Goal: Transaction & Acquisition: Purchase product/service

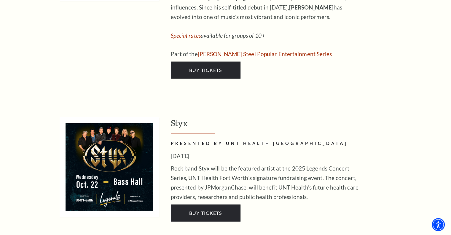
scroll to position [1186, 0]
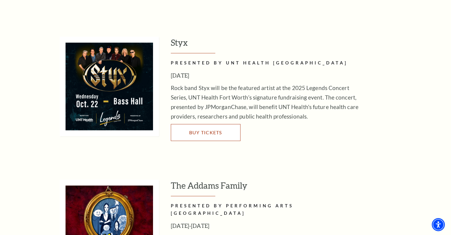
click at [201, 124] on link "Buy Tickets" at bounding box center [206, 132] width 70 height 17
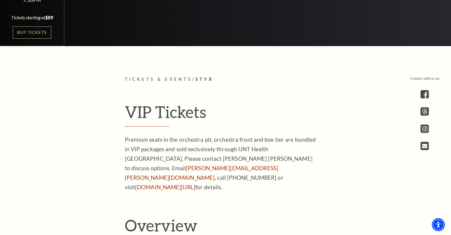
scroll to position [237, 0]
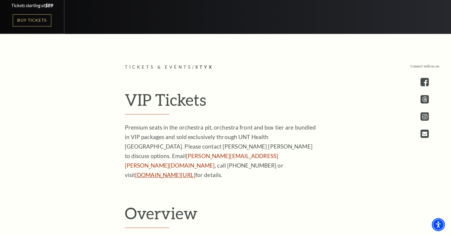
click at [151, 174] on link "unthealth.edu/legends" at bounding box center [165, 174] width 60 height 7
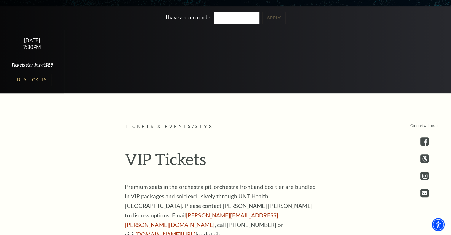
scroll to position [89, 0]
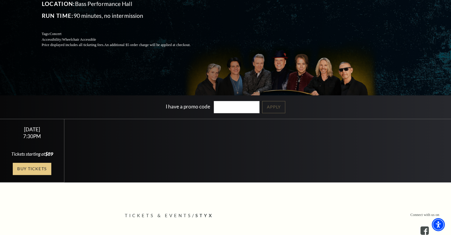
click at [33, 175] on link "Buy Tickets" at bounding box center [32, 169] width 39 height 12
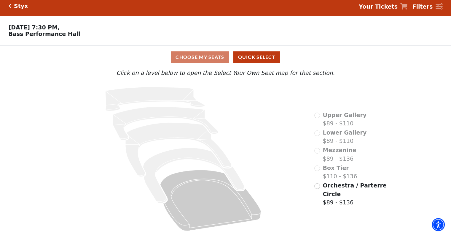
scroll to position [6, 0]
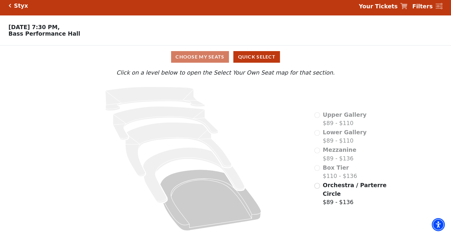
click at [318, 152] on div "Mezzanine $89 - $136" at bounding box center [335, 153] width 42 height 17
click at [317, 150] on div "Mezzanine $89 - $136" at bounding box center [335, 153] width 42 height 17
click at [317, 186] on input "Orchestra / Parterre Circle$89 - $136\a" at bounding box center [317, 186] width 6 height 6
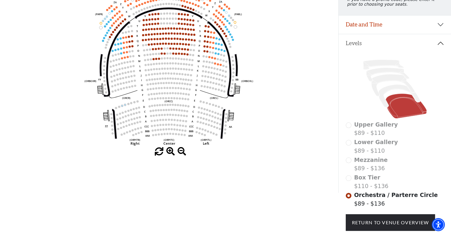
scroll to position [116, 0]
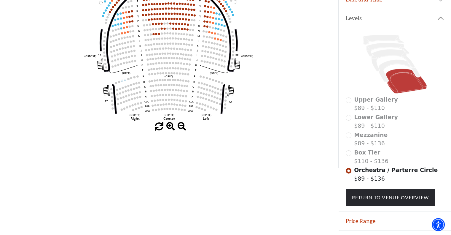
click at [349, 157] on div "Box Tier $110 - $136" at bounding box center [395, 156] width 98 height 17
click at [348, 157] on div "Box Tier $110 - $136" at bounding box center [395, 156] width 98 height 17
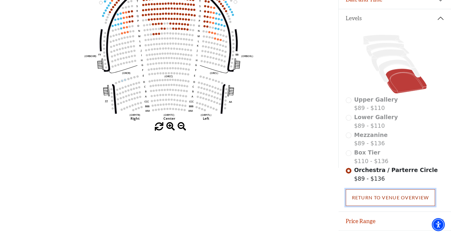
click at [383, 198] on link "Return To Venue Overview" at bounding box center [391, 197] width 90 height 17
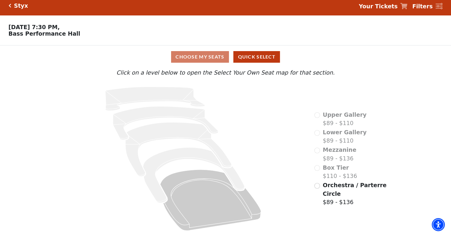
click at [318, 167] on div "Box Tier $110 - $136" at bounding box center [335, 171] width 43 height 17
click at [316, 183] on input "Orchestra / Parterre Circle$89 - $136\a" at bounding box center [317, 186] width 6 height 6
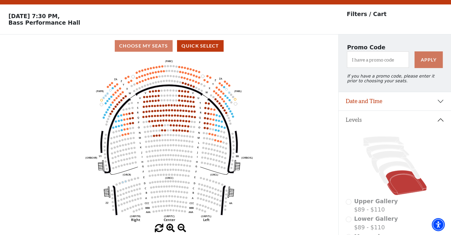
scroll to position [27, 0]
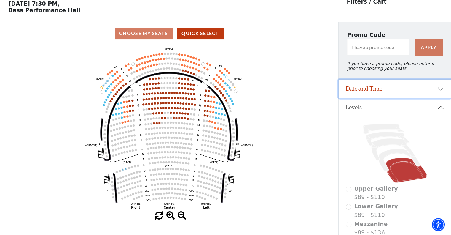
click at [419, 90] on button "Date and Time" at bounding box center [395, 88] width 112 height 18
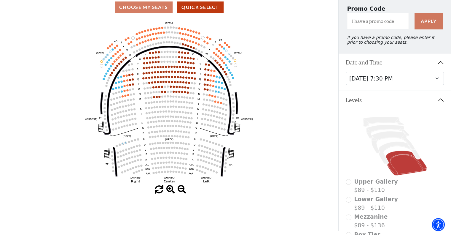
scroll to position [57, 0]
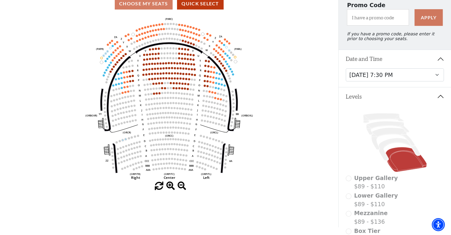
click at [168, 185] on span at bounding box center [170, 186] width 9 height 9
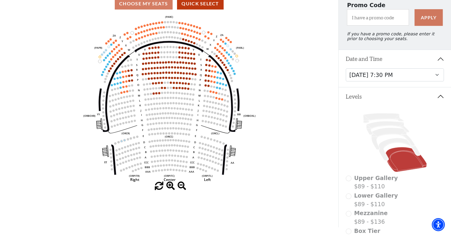
click at [168, 185] on span at bounding box center [170, 186] width 9 height 9
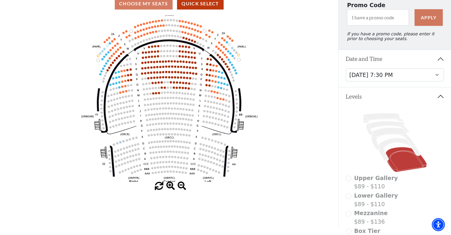
click at [168, 185] on span at bounding box center [170, 186] width 9 height 9
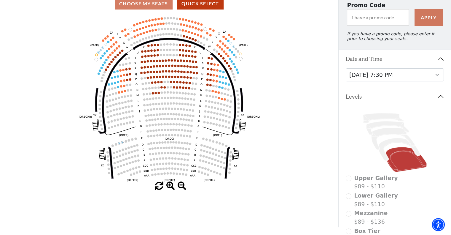
click at [168, 185] on span at bounding box center [170, 186] width 9 height 9
click at [168, 184] on span at bounding box center [170, 186] width 9 height 9
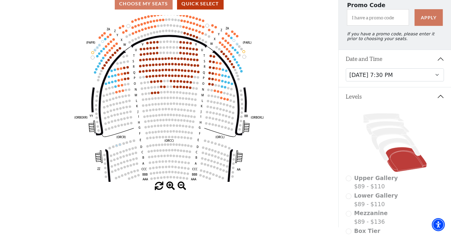
click at [168, 184] on span at bounding box center [170, 186] width 9 height 9
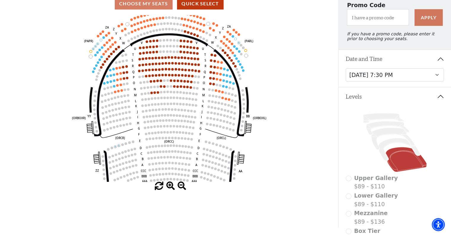
click at [168, 184] on span at bounding box center [170, 186] width 9 height 9
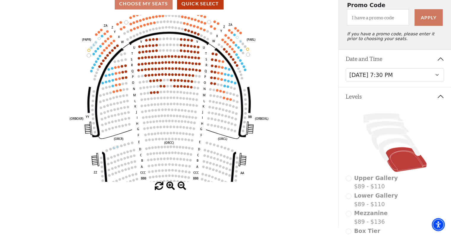
click at [168, 184] on span at bounding box center [170, 186] width 9 height 9
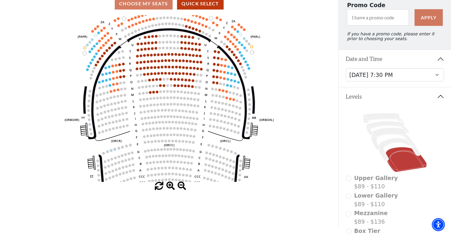
click at [168, 184] on span at bounding box center [170, 186] width 9 height 9
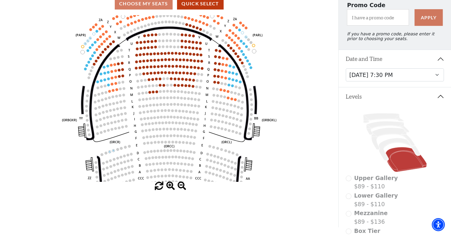
click at [168, 184] on span at bounding box center [170, 186] width 9 height 9
click at [168, 182] on icon "Left (ORPITL) Right (ORPITR) Center (ORPITC) ZZ AA YY BB ZA ZA (ORCL) (ORCR) (O…" at bounding box center [169, 98] width 305 height 166
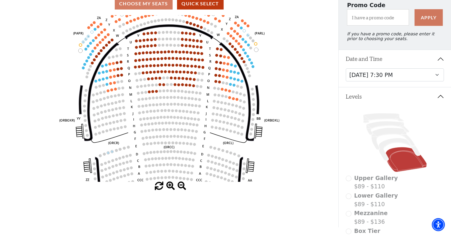
click at [168, 182] on icon "Left (ORPITL) Right (ORPITR) Center (ORPITC) ZZ AA YY BB ZA ZA (ORCL) (ORCR) (O…" at bounding box center [169, 98] width 305 height 166
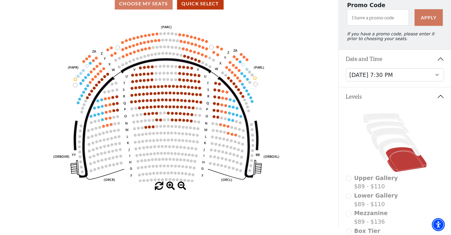
drag, startPoint x: 184, startPoint y: 89, endPoint x: 193, endPoint y: 70, distance: 20.6
click at [181, 123] on icon "Left (ORPITL) Right (ORPITR) Center (ORPITC) ZZ AA YY BB ZA ZA (ORCL) (ORCR) (O…" at bounding box center [169, 98] width 305 height 166
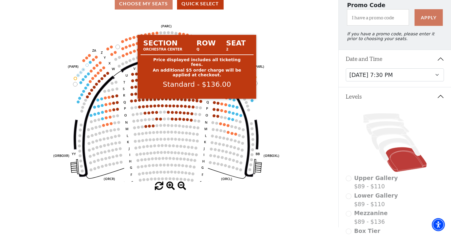
click at [196, 102] on circle at bounding box center [196, 100] width 3 height 3
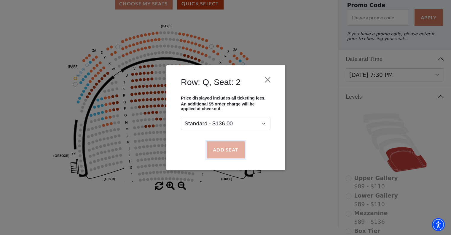
click at [227, 146] on button "Add Seat" at bounding box center [225, 149] width 38 height 17
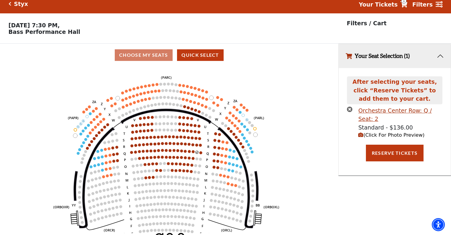
scroll to position [0, 0]
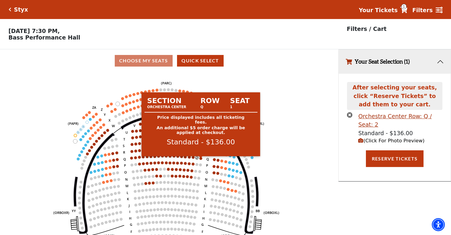
click at [201, 160] on circle at bounding box center [200, 158] width 3 height 3
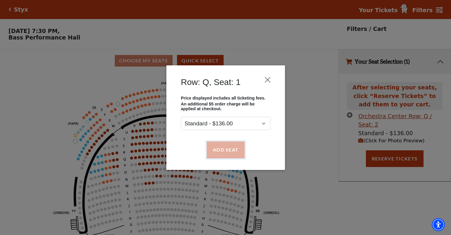
click at [224, 150] on button "Add Seat" at bounding box center [225, 149] width 38 height 17
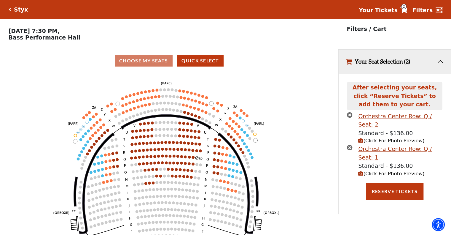
scroll to position [14, 0]
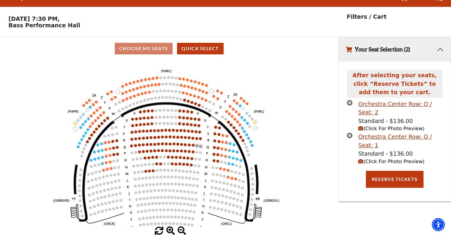
click at [371, 125] on span "(Click For Photo Preview)" at bounding box center [391, 128] width 66 height 6
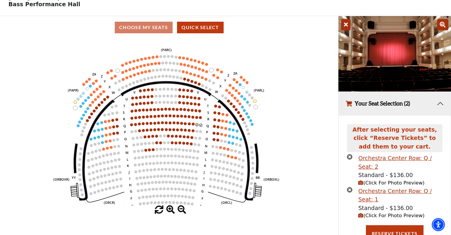
scroll to position [39, 0]
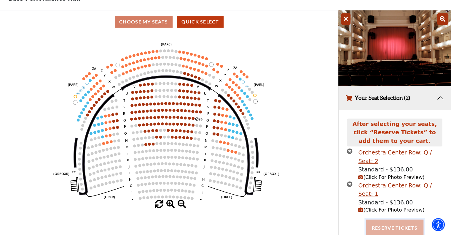
click at [393, 219] on button "Reserve Tickets" at bounding box center [395, 227] width 58 height 17
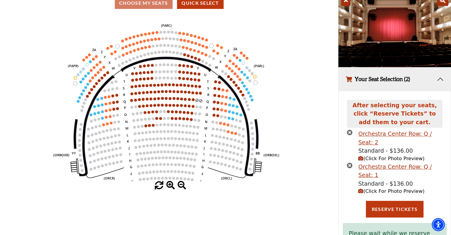
scroll to position [73, 0]
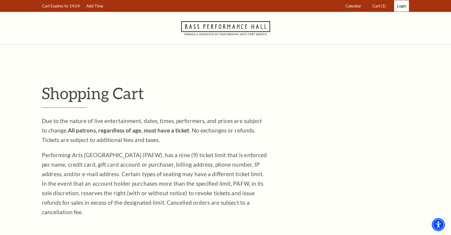
click at [401, 6] on span "Login" at bounding box center [401, 6] width 9 height 5
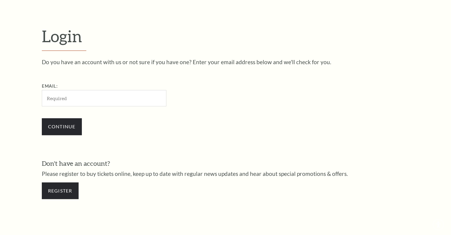
scroll to position [176, 0]
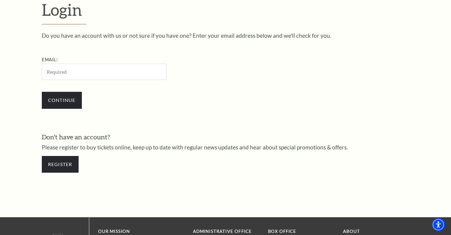
click at [92, 74] on input "Email:" at bounding box center [104, 71] width 125 height 16
click at [89, 71] on input "Email:" at bounding box center [104, 71] width 125 height 16
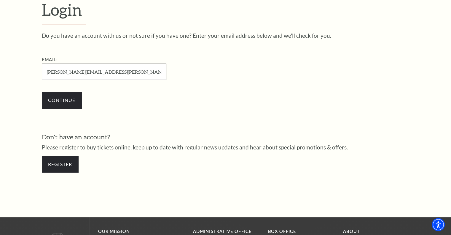
type input "[PERSON_NAME][EMAIL_ADDRESS][PERSON_NAME][DOMAIN_NAME]"
click at [241, 80] on div "Do you have an account with us or not sure if you have one? Enter your email ad…" at bounding box center [226, 74] width 368 height 82
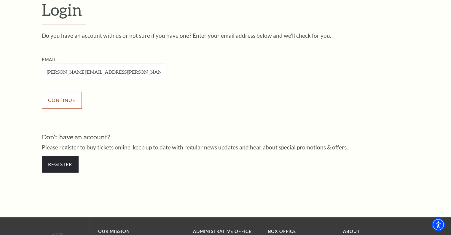
click at [57, 100] on input "Continue" at bounding box center [62, 100] width 40 height 17
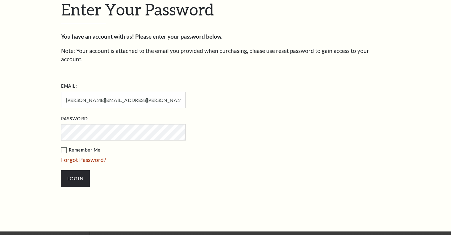
scroll to position [181, 0]
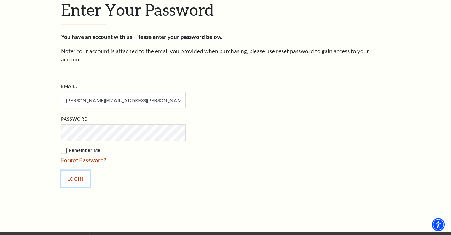
click at [74, 170] on input "Login" at bounding box center [75, 178] width 29 height 17
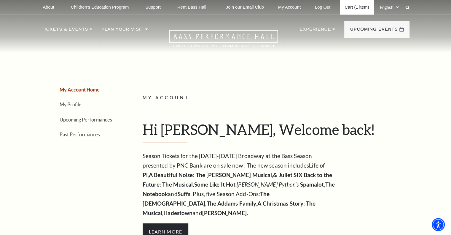
click at [357, 9] on link "Cart (1 item)" at bounding box center [357, 7] width 34 height 15
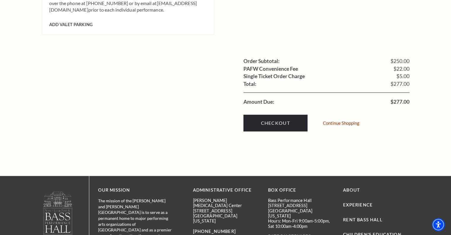
scroll to position [530, 0]
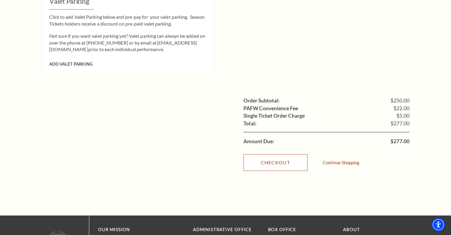
click at [278, 154] on link "Checkout" at bounding box center [276, 162] width 64 height 17
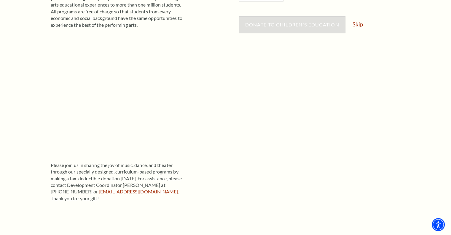
scroll to position [59, 0]
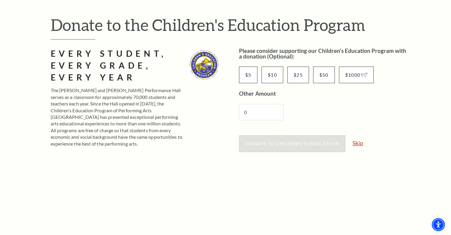
click at [358, 143] on link "Skip" at bounding box center [358, 143] width 10 height 6
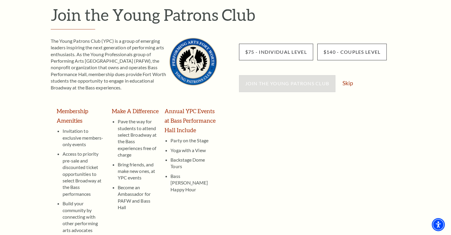
scroll to position [89, 0]
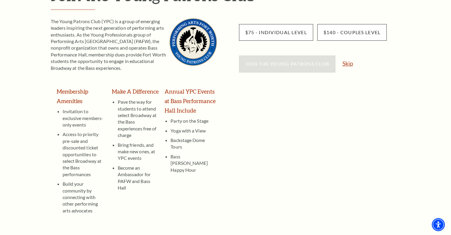
click at [349, 64] on link "Skip" at bounding box center [348, 64] width 10 height 6
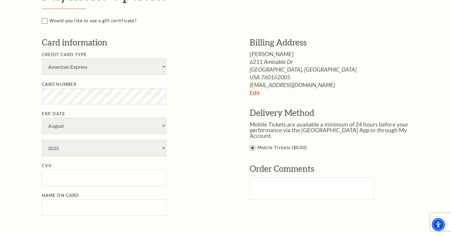
scroll to position [297, 0]
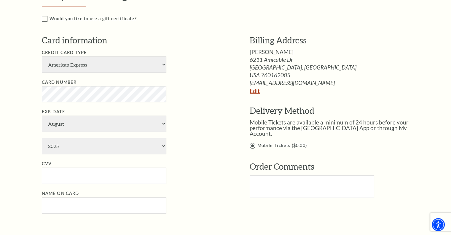
click at [254, 90] on link "Edit" at bounding box center [255, 90] width 10 height 7
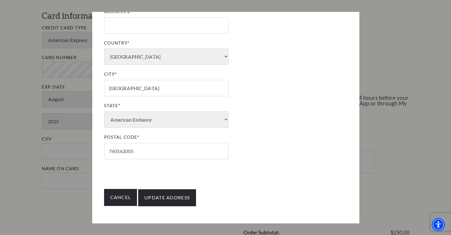
scroll to position [326, 0]
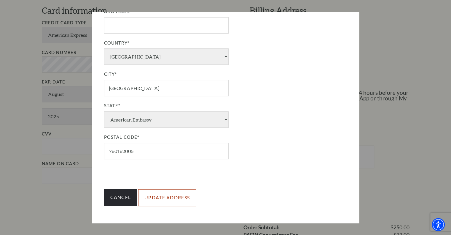
click at [159, 198] on input "Update Address" at bounding box center [167, 197] width 58 height 17
type input "Update Address"
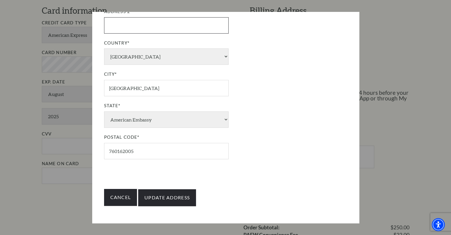
scroll to position [102, 0]
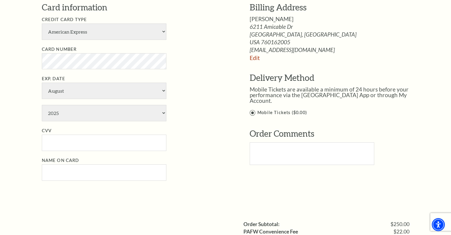
scroll to position [267, 0]
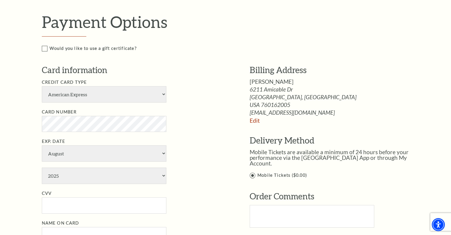
click at [256, 112] on span "[EMAIL_ADDRESS][DOMAIN_NAME]" at bounding box center [336, 112] width 172 height 6
click at [255, 120] on link "Edit" at bounding box center [255, 120] width 10 height 7
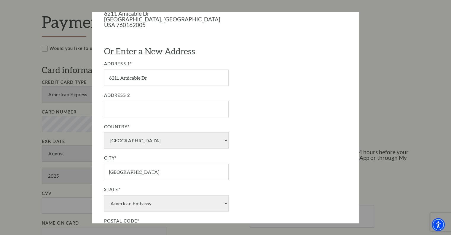
scroll to position [0, 0]
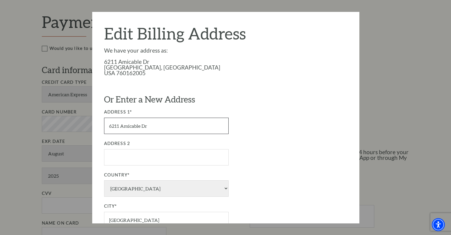
click at [158, 124] on input "6211 Amicable Dr" at bounding box center [166, 125] width 125 height 16
type input "6211 Amicable Drive"
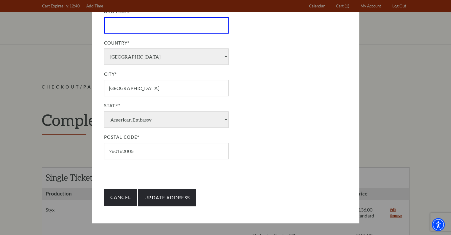
scroll to position [120, 0]
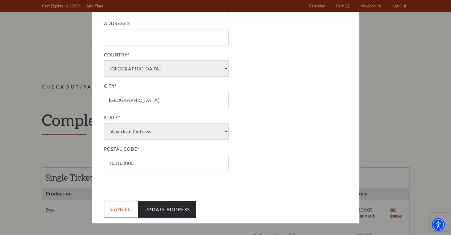
click at [122, 212] on link "Cancel" at bounding box center [120, 208] width 33 height 17
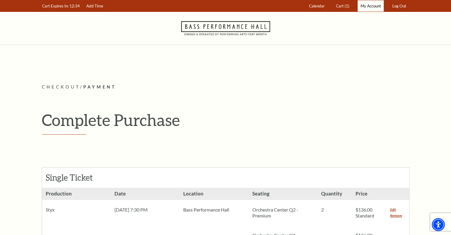
click at [367, 7] on span "My Account" at bounding box center [371, 6] width 20 height 5
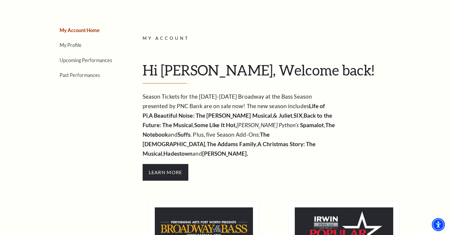
scroll to position [59, 0]
click at [76, 48] on li "My Profile" at bounding box center [90, 45] width 61 height 9
click at [76, 46] on link "My Profile" at bounding box center [71, 45] width 22 height 6
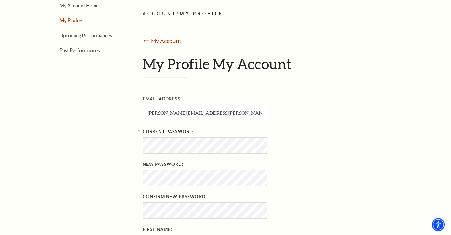
scroll to position [89, 0]
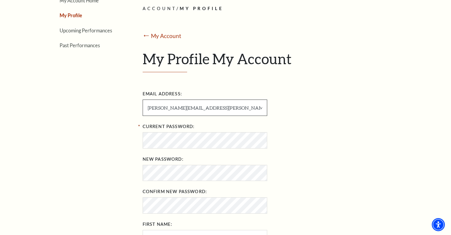
click at [219, 112] on input "[PERSON_NAME][EMAIL_ADDRESS][PERSON_NAME][DOMAIN_NAME]" at bounding box center [205, 107] width 125 height 16
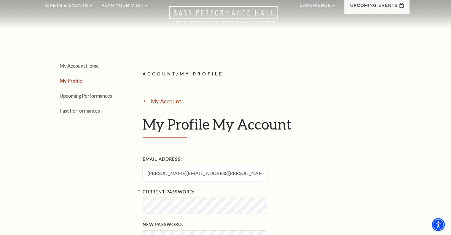
scroll to position [0, 0]
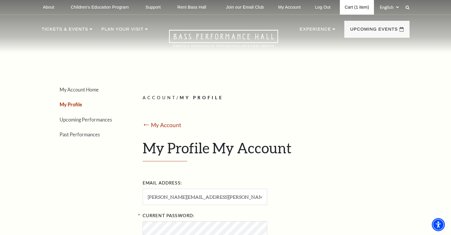
click at [355, 8] on link "Cart (1 item)" at bounding box center [357, 7] width 34 height 15
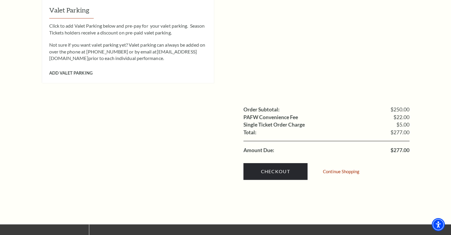
scroll to position [534, 0]
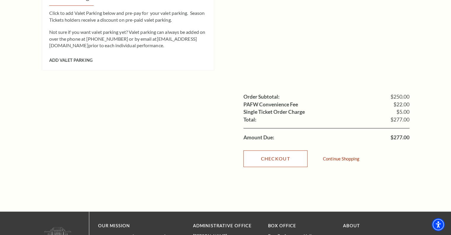
click at [276, 150] on link "Checkout" at bounding box center [276, 158] width 64 height 17
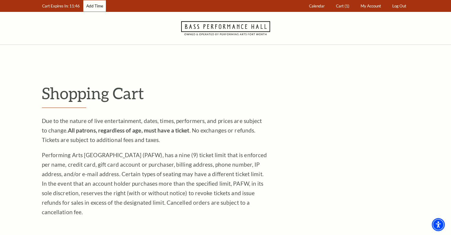
click at [98, 9] on link "Add Time" at bounding box center [94, 6] width 23 height 12
click at [100, 7] on link "Add Time" at bounding box center [94, 6] width 23 height 12
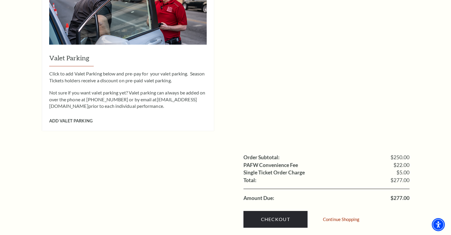
scroll to position [475, 0]
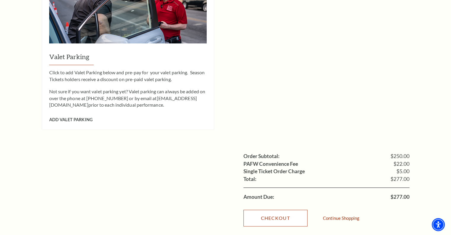
click at [276, 209] on link "Checkout" at bounding box center [276, 217] width 64 height 17
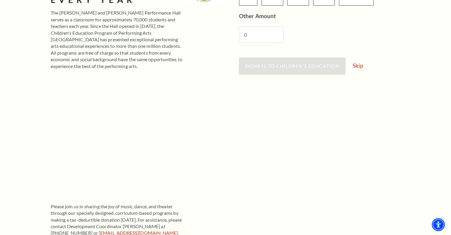
scroll to position [148, 0]
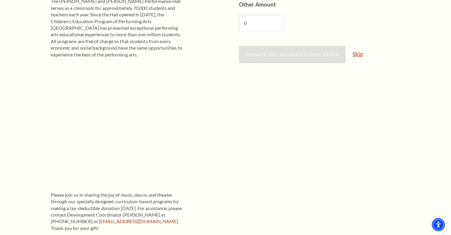
click at [358, 55] on link "Skip" at bounding box center [358, 54] width 10 height 6
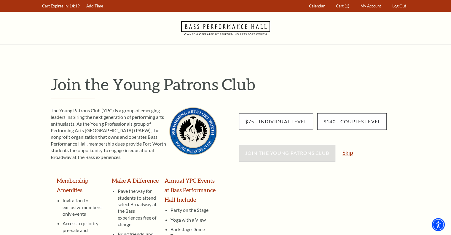
click at [346, 151] on link "Skip" at bounding box center [348, 152] width 10 height 6
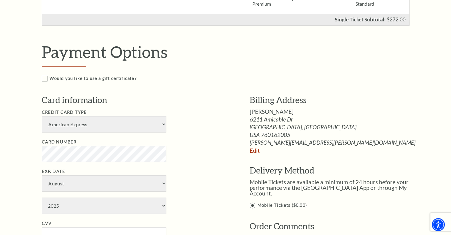
scroll to position [267, 0]
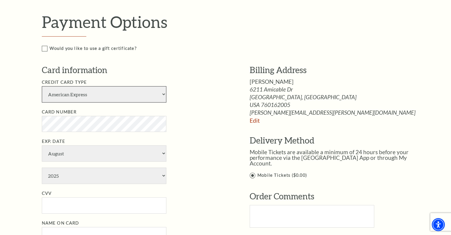
click at [153, 91] on select "American Express Visa Master Card Discover" at bounding box center [104, 94] width 125 height 16
select select "24"
click at [42, 86] on select "American Express Visa Master Card Discover" at bounding box center [104, 94] width 125 height 16
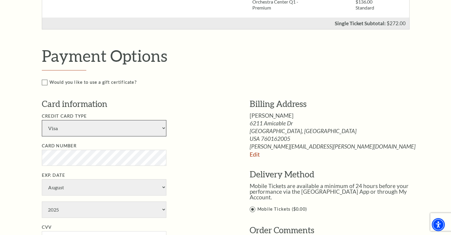
scroll to position [237, 0]
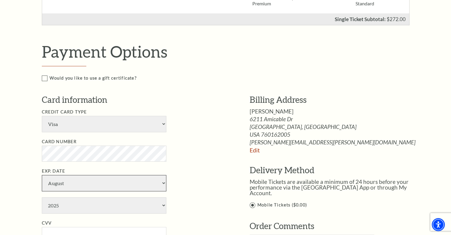
click at [79, 185] on select "January February March April May June July August September October November De…" at bounding box center [104, 183] width 125 height 16
select select "12"
click at [42, 175] on select "January February March April May June July August September October November De…" at bounding box center [104, 183] width 125 height 16
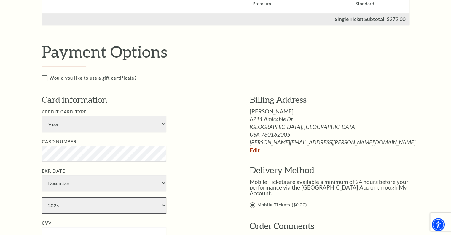
click at [71, 204] on select "2025 2026 2027 2028 2029 2030 2031 2032 2033 2034" at bounding box center [104, 205] width 125 height 16
select select "2027"
click at [42, 197] on select "2025 2026 2027 2028 2029 2030 2031 2032 2033 2034" at bounding box center [104, 205] width 125 height 16
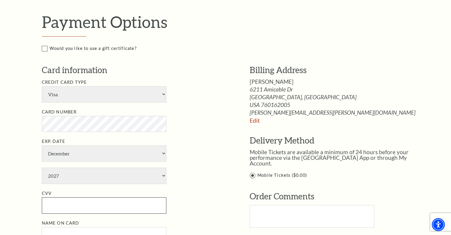
click at [129, 202] on input "CVV" at bounding box center [104, 205] width 125 height 16
type input "560"
click at [201, 169] on li "Exp. Date January February March April May June July August September October N…" at bounding box center [137, 161] width 190 height 46
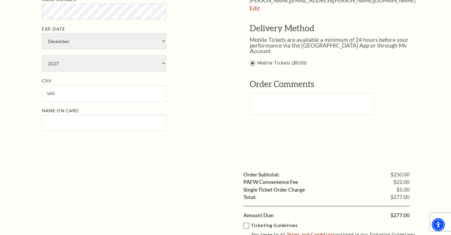
scroll to position [415, 0]
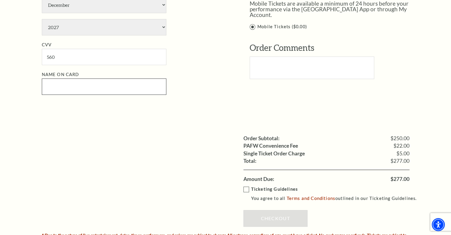
click at [81, 87] on input "Name on Card" at bounding box center [104, 86] width 125 height 16
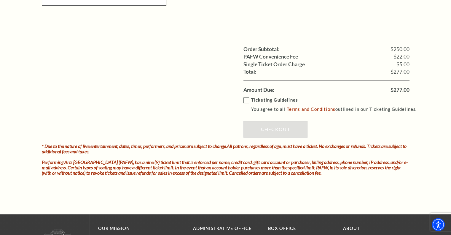
scroll to position [534, 0]
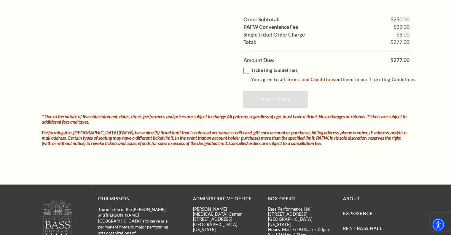
type input "Alexander Reeves"
click at [247, 70] on label "Ticketing Guidelines You agree to all Terms and Conditions outlined in our Tick…" at bounding box center [333, 75] width 179 height 16
click at [0, 0] on input "Ticketing Guidelines You agree to all Terms and Conditions outlined in our Tick…" at bounding box center [0, 0] width 0 height 0
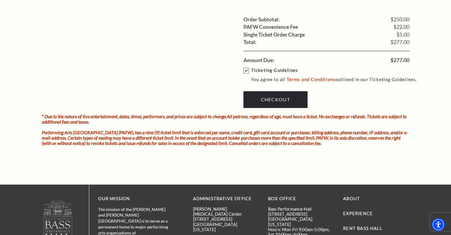
scroll to position [564, 0]
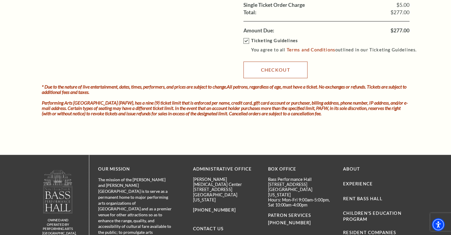
click at [278, 66] on link "Checkout" at bounding box center [276, 69] width 64 height 17
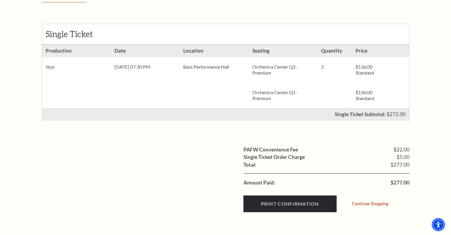
scroll to position [119, 0]
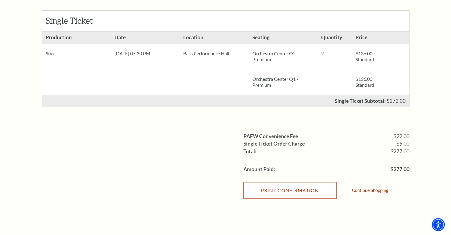
drag, startPoint x: 294, startPoint y: 191, endPoint x: 338, endPoint y: 179, distance: 45.5
click at [294, 191] on input "Print Confirmation" at bounding box center [290, 190] width 93 height 17
click at [303, 192] on input "Print Confirmation" at bounding box center [290, 190] width 93 height 17
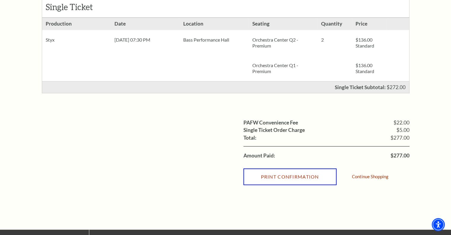
scroll to position [0, 0]
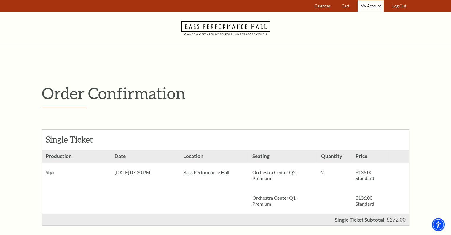
click at [365, 8] on link "My Account" at bounding box center [371, 6] width 26 height 12
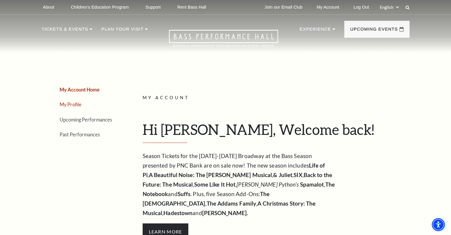
click at [72, 105] on link "My Profile" at bounding box center [71, 104] width 22 height 6
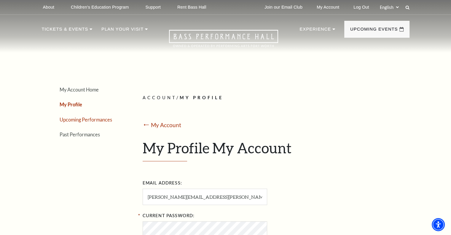
click at [75, 120] on link "Upcoming Performances" at bounding box center [86, 120] width 52 height 6
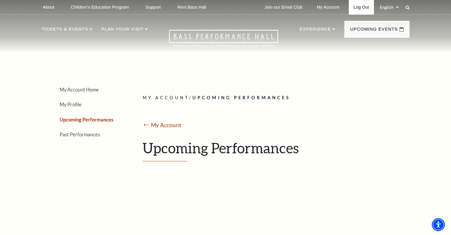
click at [365, 9] on link "Log Out" at bounding box center [361, 7] width 25 height 15
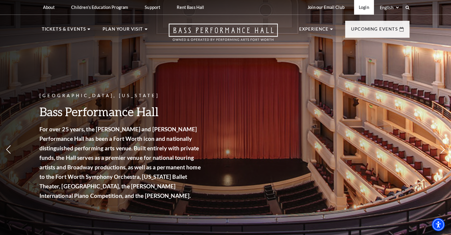
click at [360, 9] on link "Login" at bounding box center [364, 7] width 20 height 15
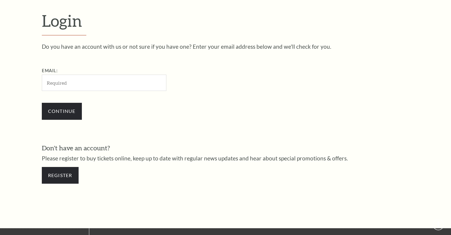
scroll to position [176, 0]
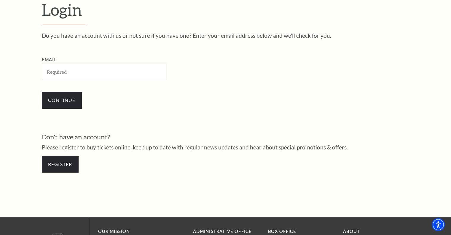
click at [80, 77] on input "Email:" at bounding box center [104, 71] width 125 height 16
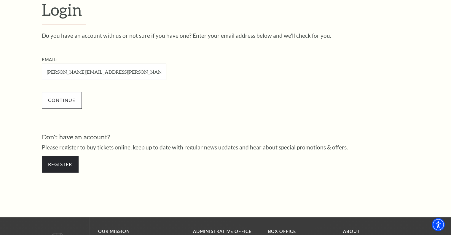
type input "[PERSON_NAME][EMAIL_ADDRESS][PERSON_NAME][DOMAIN_NAME]"
click at [66, 100] on input "Continue" at bounding box center [62, 100] width 40 height 17
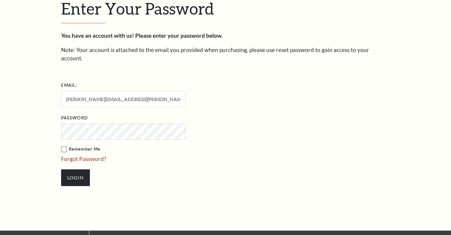
scroll to position [181, 0]
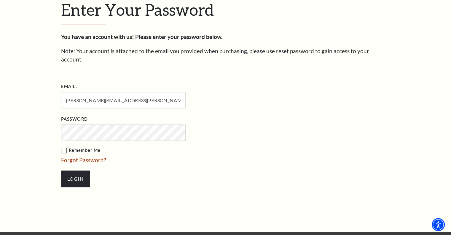
click at [71, 171] on input "Login" at bounding box center [75, 178] width 29 height 17
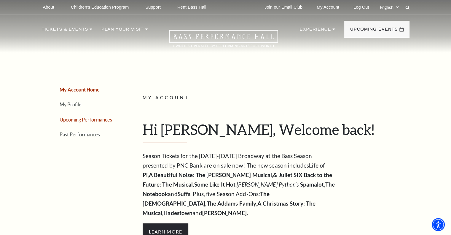
click at [100, 120] on link "Upcoming Performances" at bounding box center [86, 120] width 52 height 6
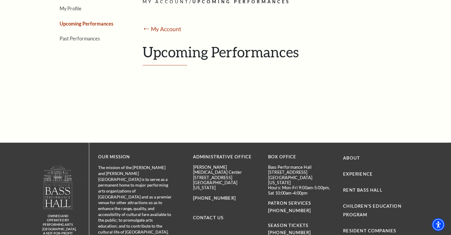
scroll to position [56, 0]
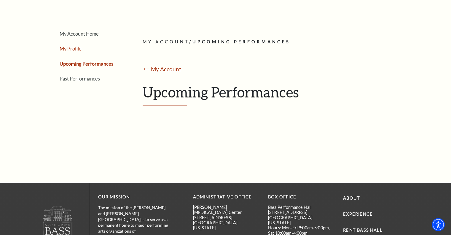
click at [76, 50] on link "My Profile" at bounding box center [71, 49] width 22 height 6
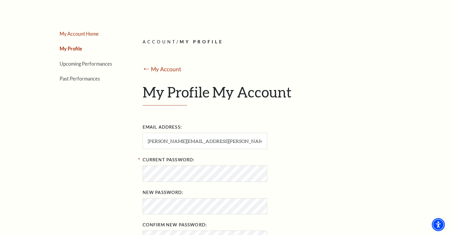
click at [85, 34] on link "My Account Home" at bounding box center [79, 34] width 39 height 6
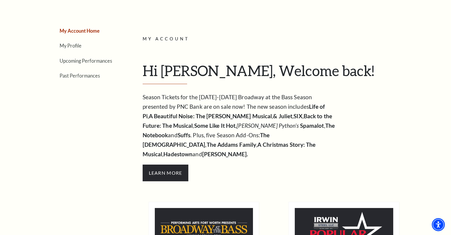
scroll to position [0, 0]
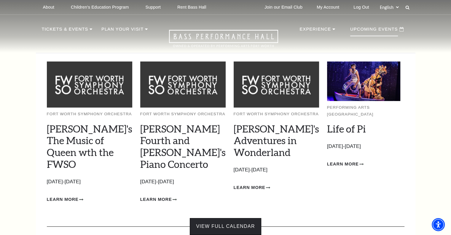
click at [240, 218] on link "View Full Calendar" at bounding box center [225, 226] width 71 height 17
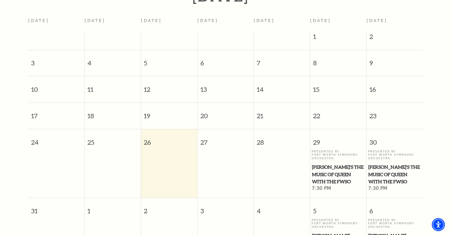
scroll to position [82, 0]
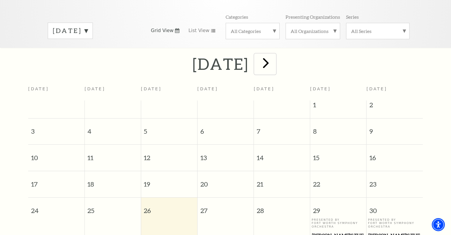
click at [274, 54] on span "next" at bounding box center [265, 62] width 17 height 17
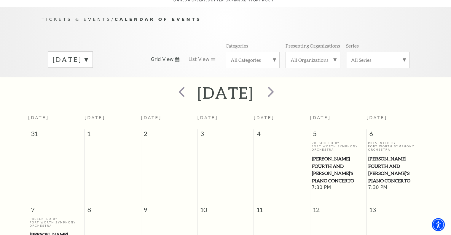
scroll to position [52, 0]
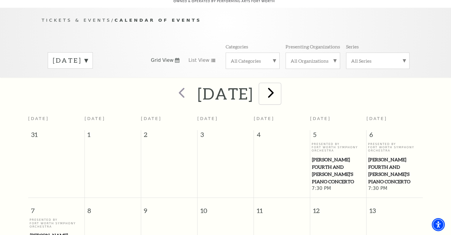
click at [279, 88] on span "next" at bounding box center [270, 92] width 17 height 17
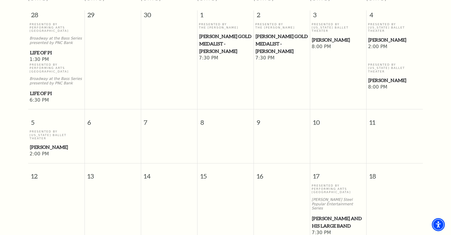
scroll to position [260, 0]
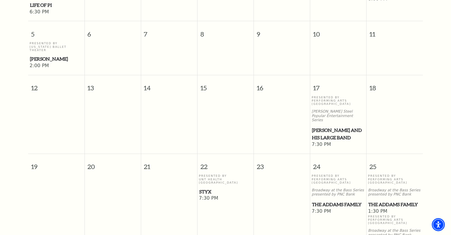
click at [200, 174] on div "Presented By UNT Health Fort Worth Styx" at bounding box center [225, 184] width 53 height 21
click at [207, 156] on span "22" at bounding box center [226, 164] width 56 height 20
click at [207, 188] on span "Styx" at bounding box center [225, 191] width 53 height 7
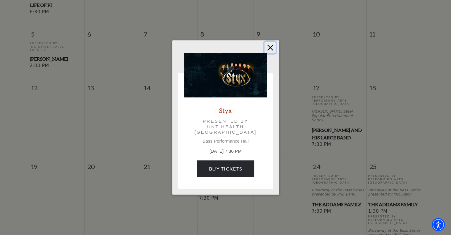
click at [270, 47] on button "Close" at bounding box center [270, 47] width 11 height 11
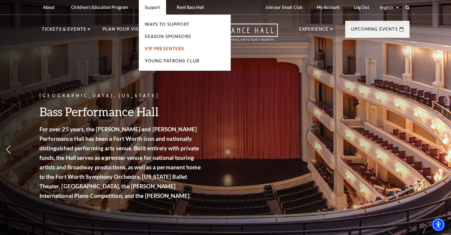
click at [158, 49] on link "VIP Presenters" at bounding box center [164, 48] width 39 height 5
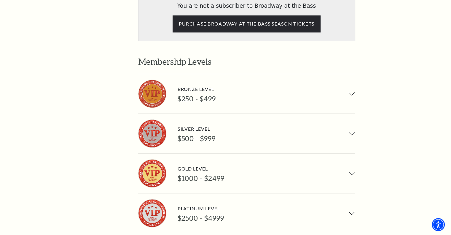
scroll to position [352, 0]
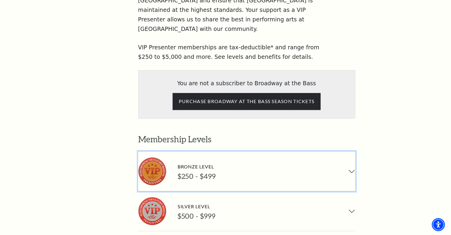
click at [153, 157] on img "button" at bounding box center [152, 171] width 28 height 28
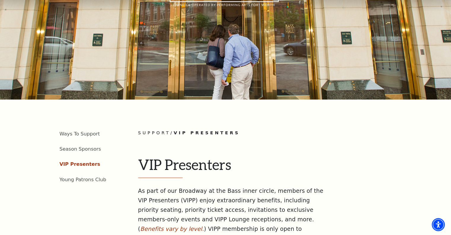
scroll to position [89, 0]
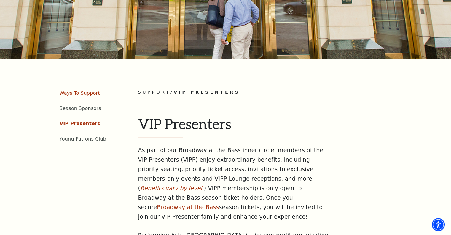
click at [83, 90] on link "Ways To Support" at bounding box center [80, 93] width 40 height 6
